Goal: Check status

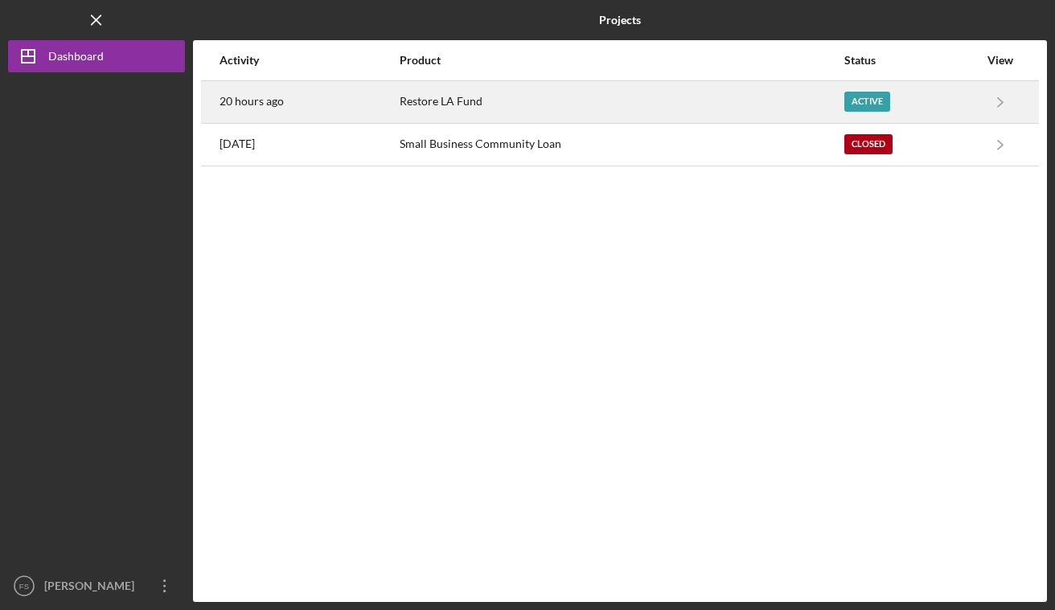
click at [449, 100] on div "Restore LA Fund" at bounding box center [621, 102] width 443 height 40
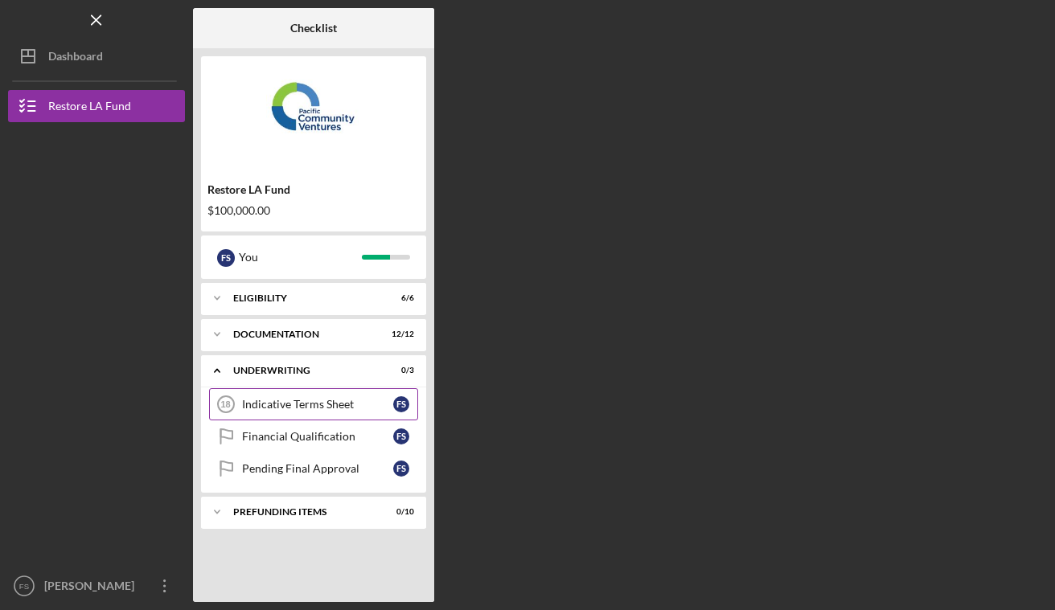
click at [297, 402] on div "Indicative Terms Sheet" at bounding box center [317, 404] width 151 height 13
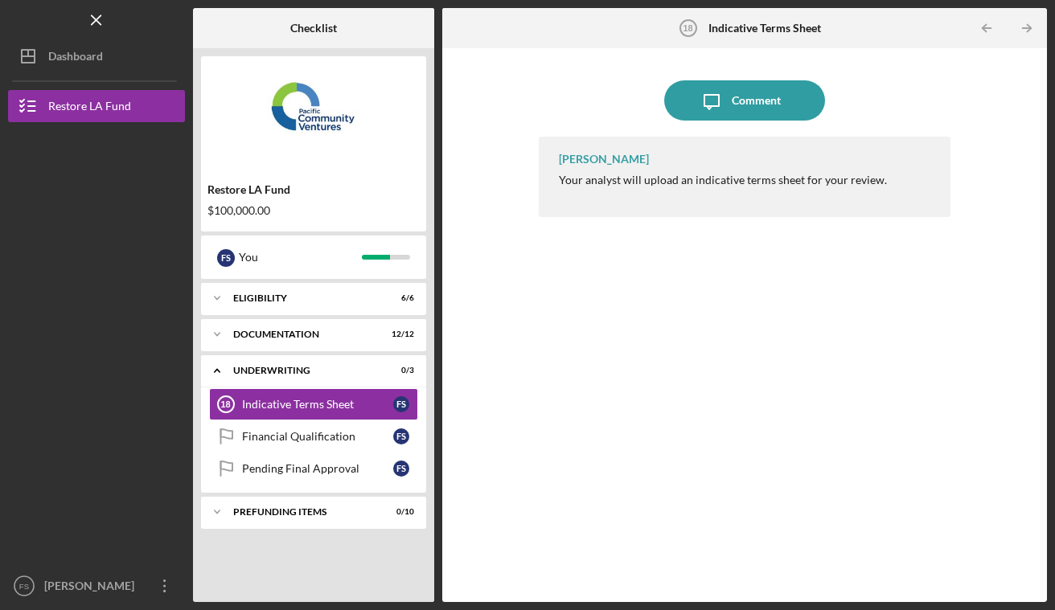
click at [550, 195] on div "Lameisha Williams Your analyst will upload an indicative terms sheet for your r…" at bounding box center [745, 177] width 412 height 80
click at [299, 335] on div "Documentation" at bounding box center [319, 335] width 173 height 10
click at [80, 55] on div "Dashboard" at bounding box center [75, 58] width 55 height 36
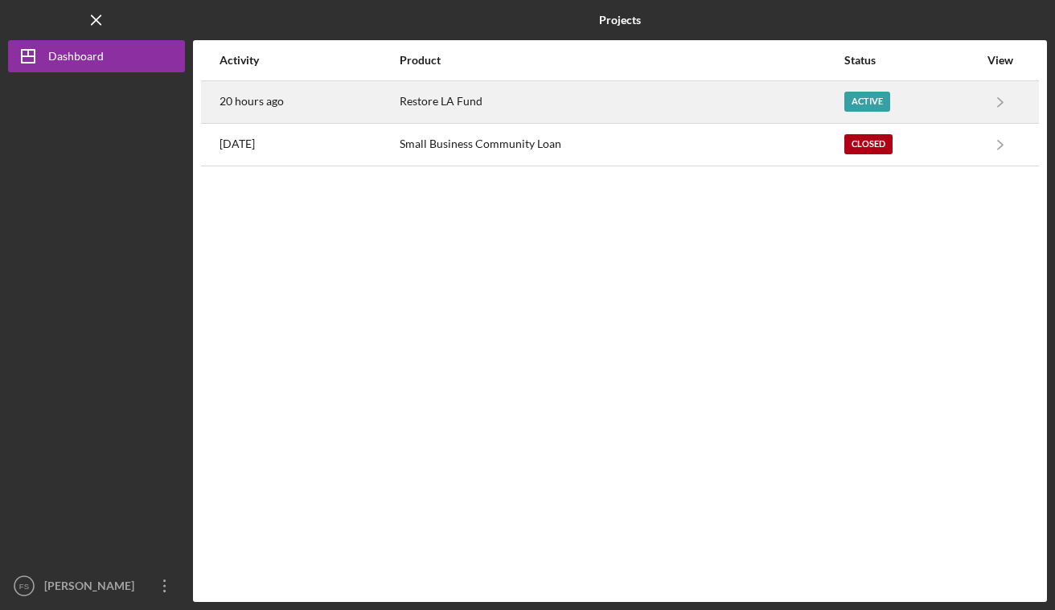
click at [330, 93] on div "20 hours ago" at bounding box center [309, 102] width 178 height 40
